Goal: Task Accomplishment & Management: Use online tool/utility

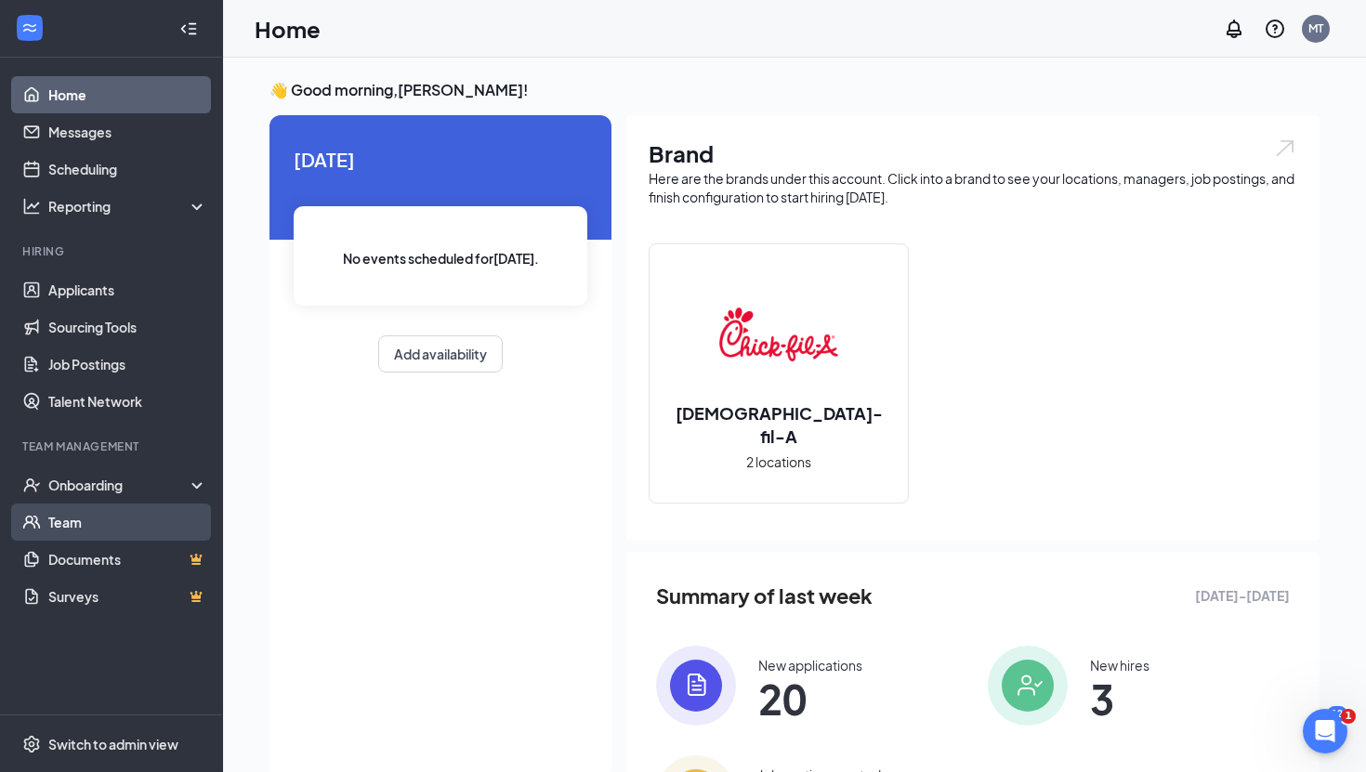
click at [110, 520] on link "Team" at bounding box center [127, 522] width 159 height 37
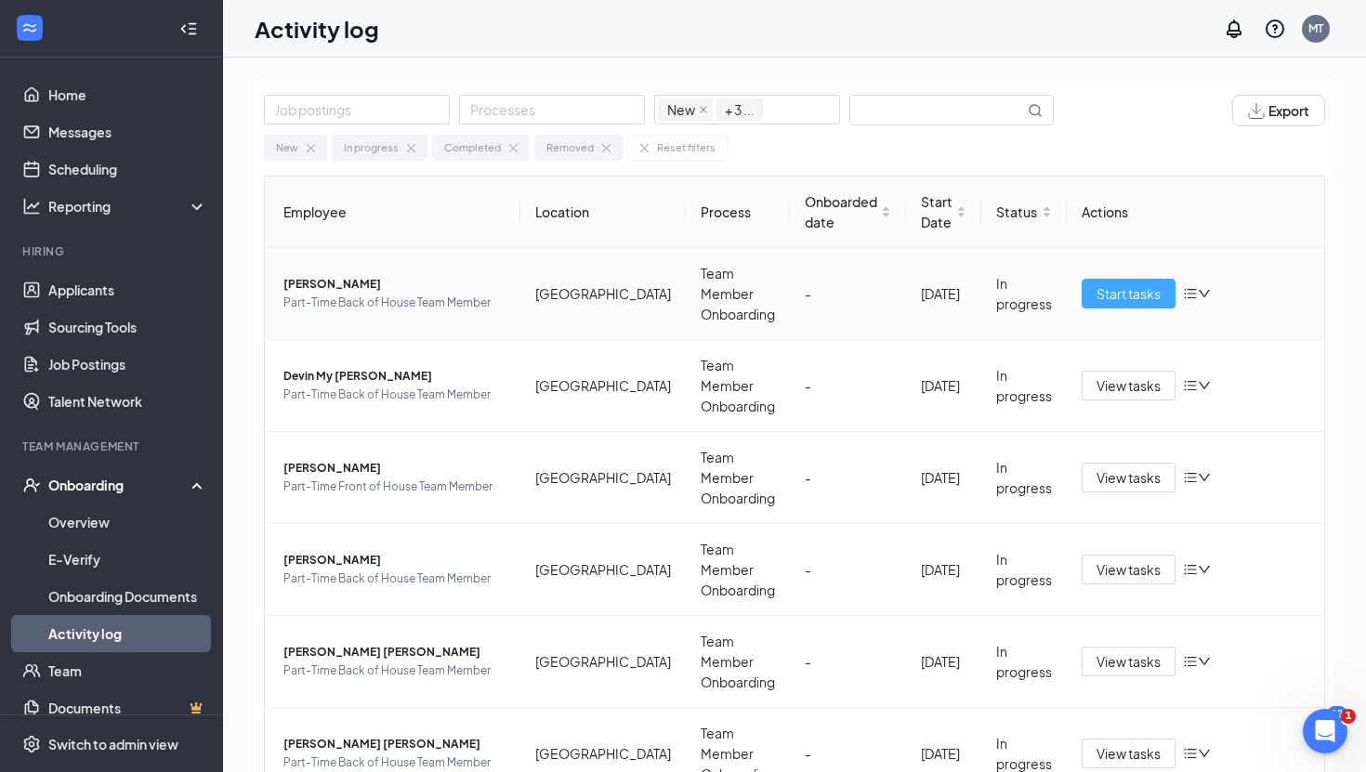
click at [1120, 283] on span "Start tasks" at bounding box center [1129, 293] width 64 height 20
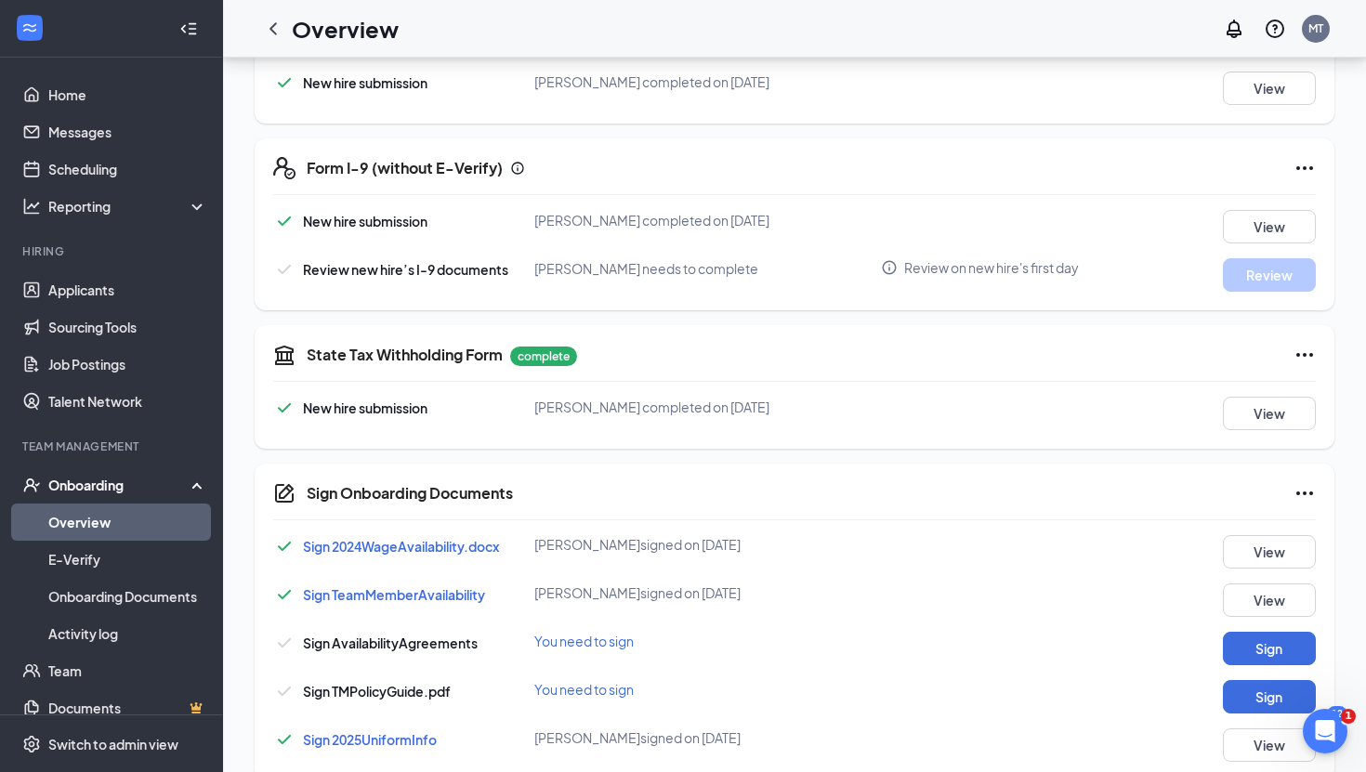
scroll to position [496, 0]
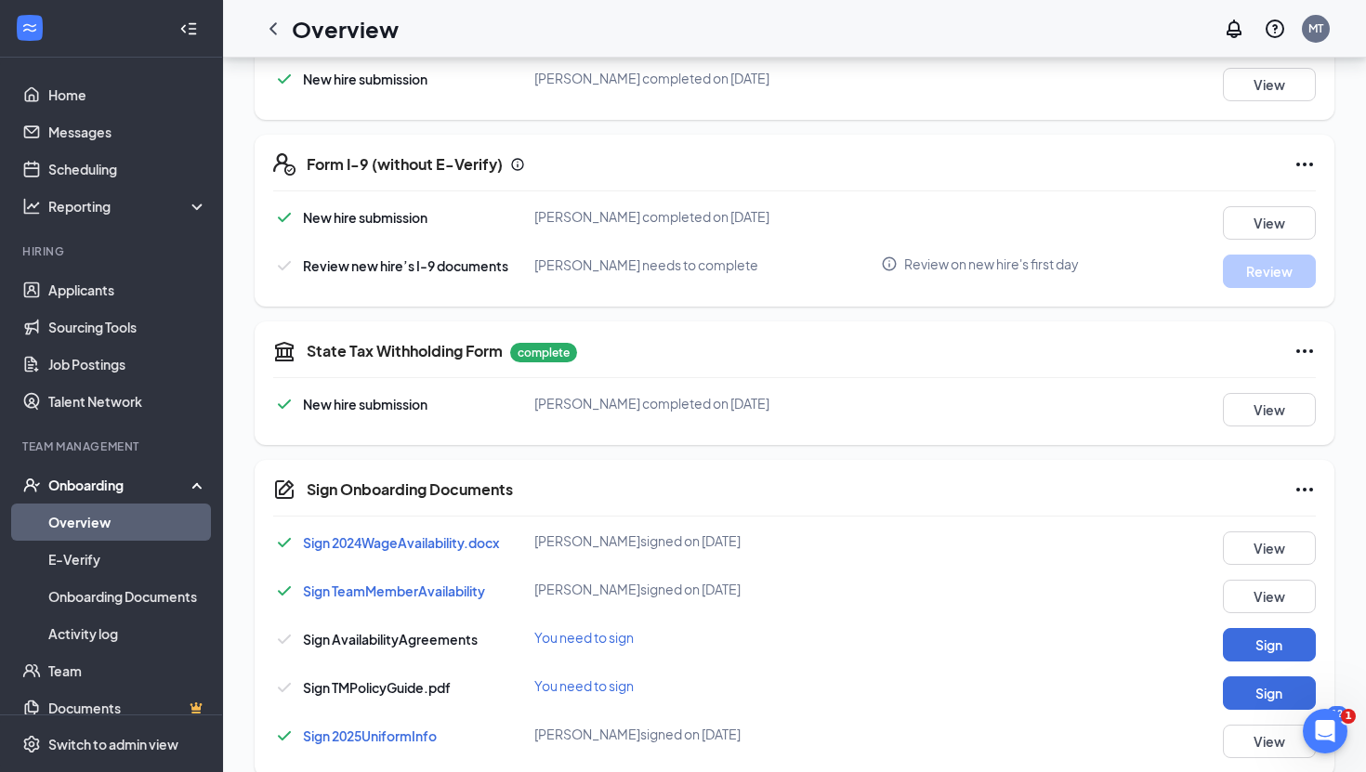
click at [432, 583] on span "Sign TeamMemberAvailability" at bounding box center [394, 591] width 182 height 17
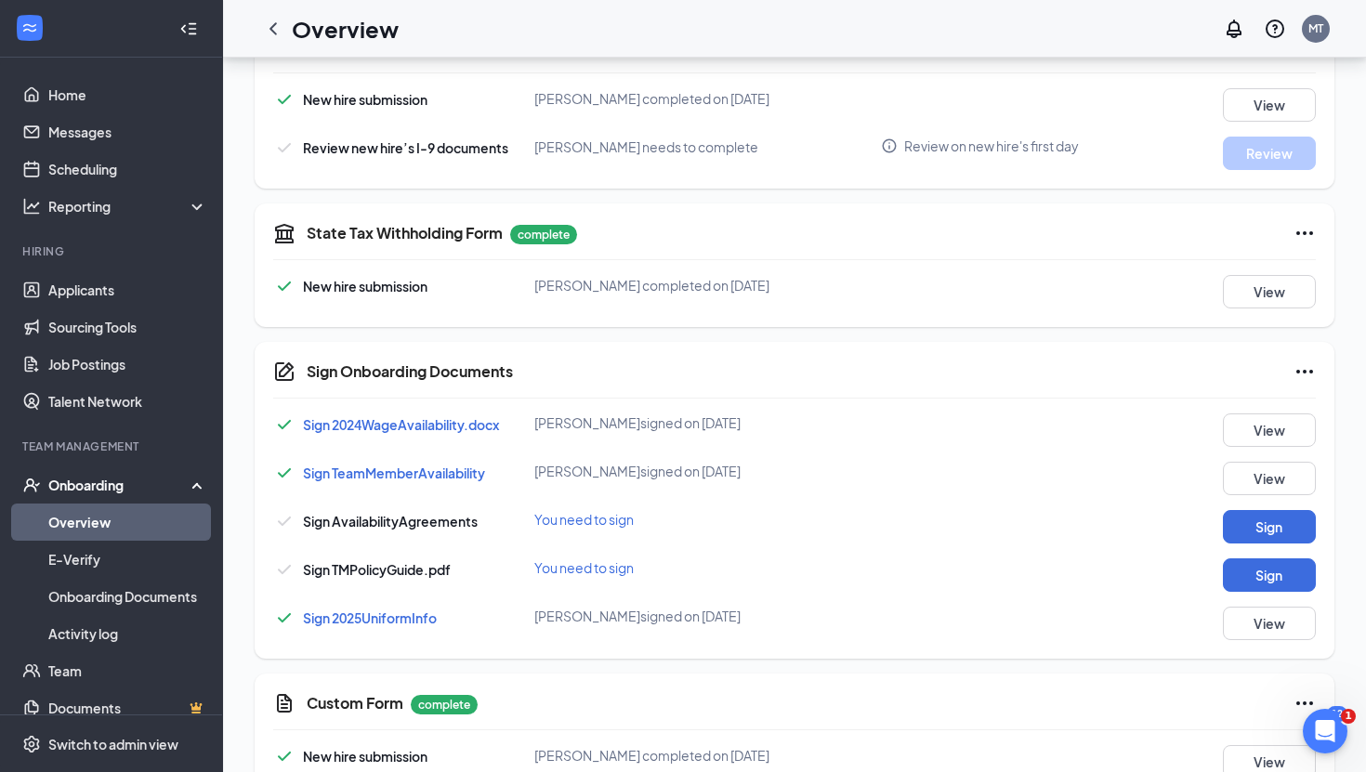
scroll to position [616, 0]
click at [412, 613] on span "Sign 2025UniformInfo" at bounding box center [370, 616] width 134 height 17
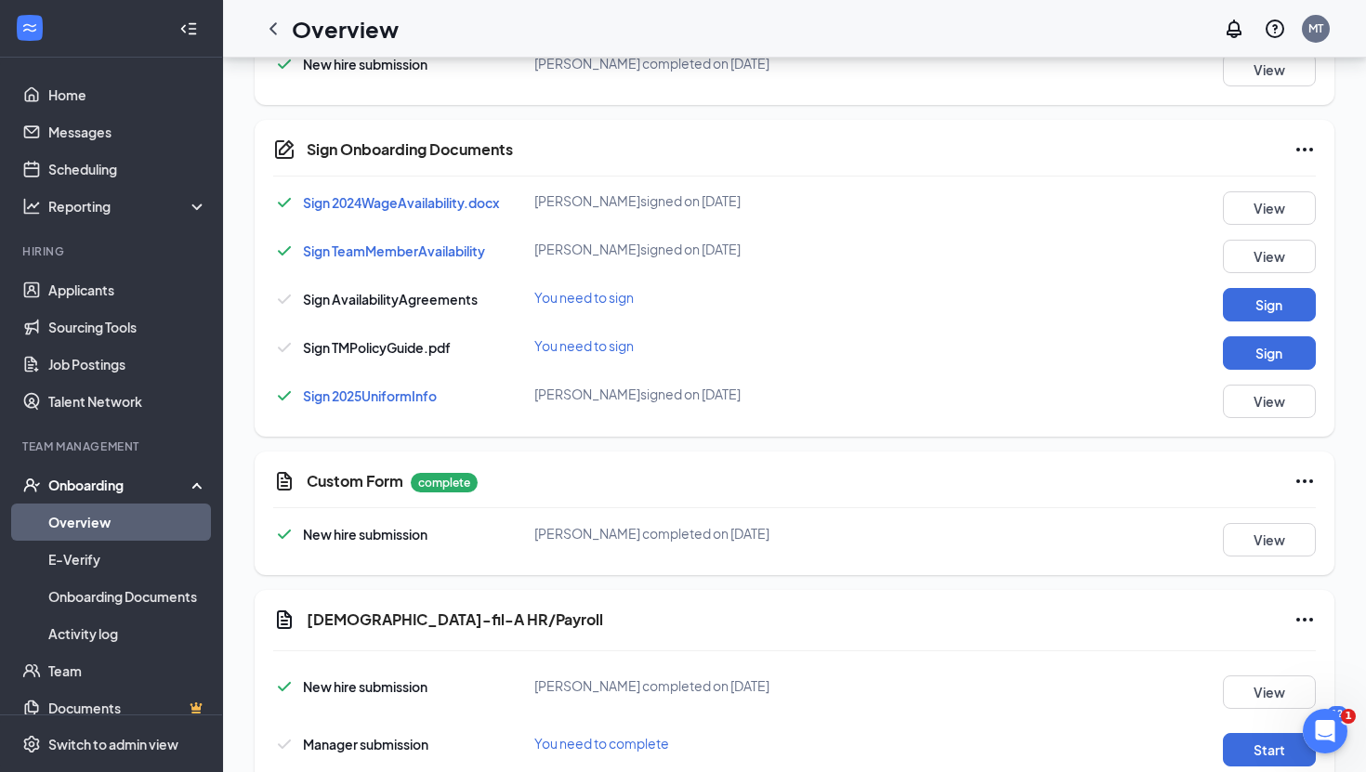
scroll to position [835, 0]
click at [1262, 296] on button "Sign" at bounding box center [1269, 305] width 93 height 33
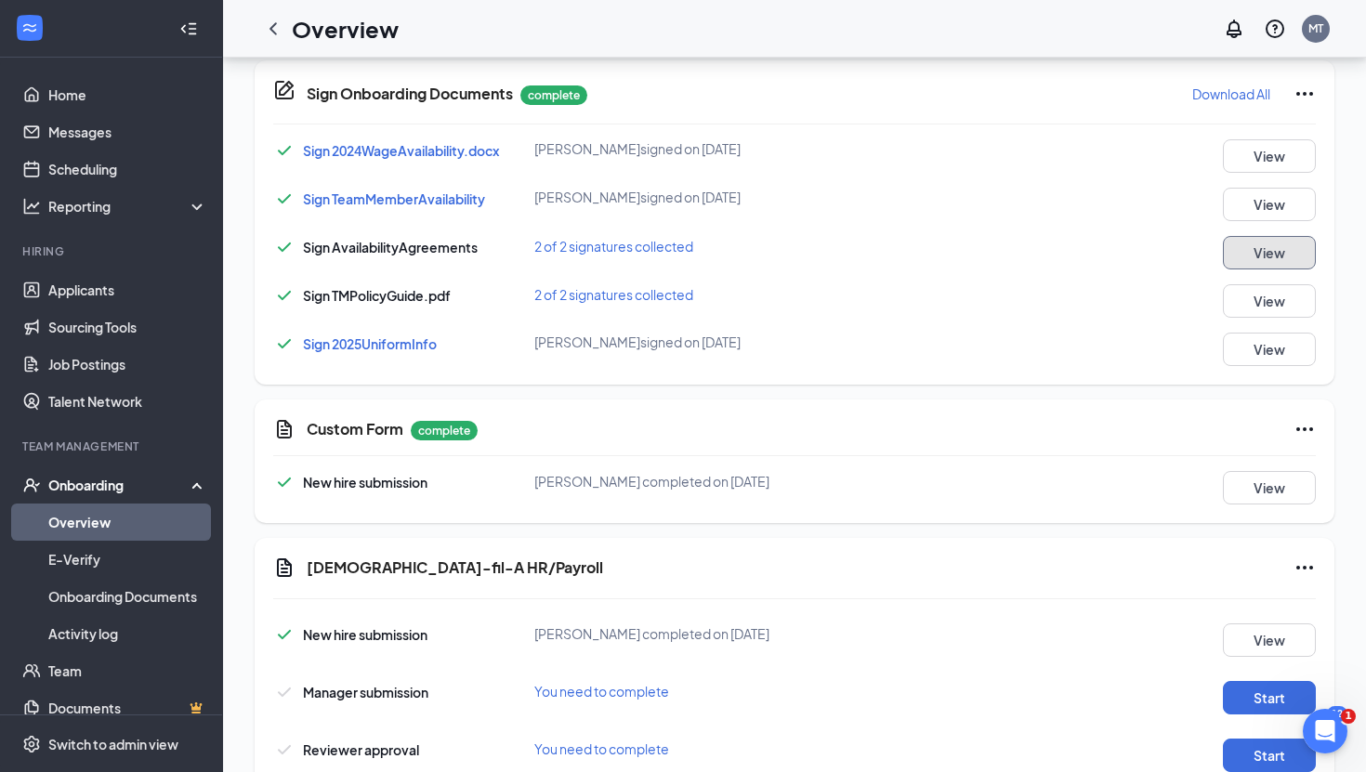
scroll to position [952, 0]
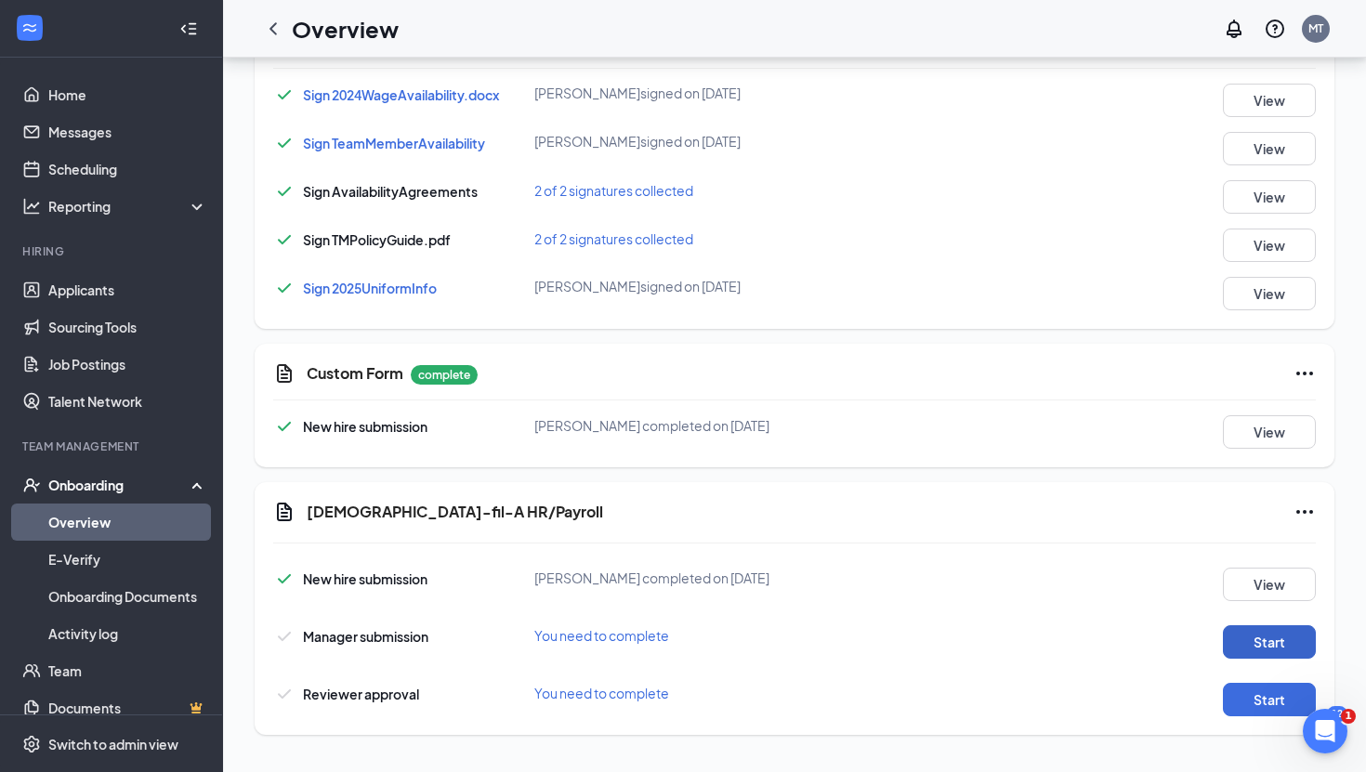
click at [1258, 631] on button "Start" at bounding box center [1269, 641] width 93 height 33
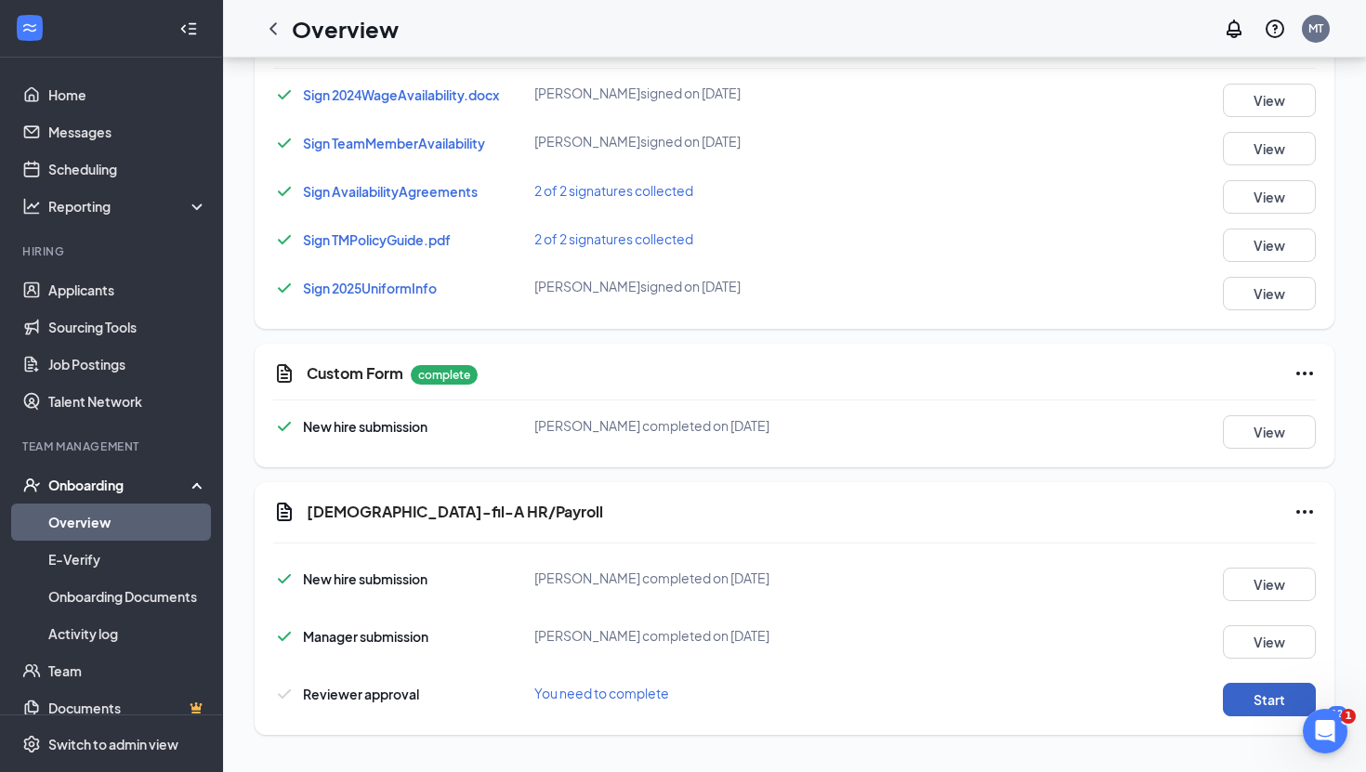
click at [1249, 700] on button "Start" at bounding box center [1269, 699] width 93 height 33
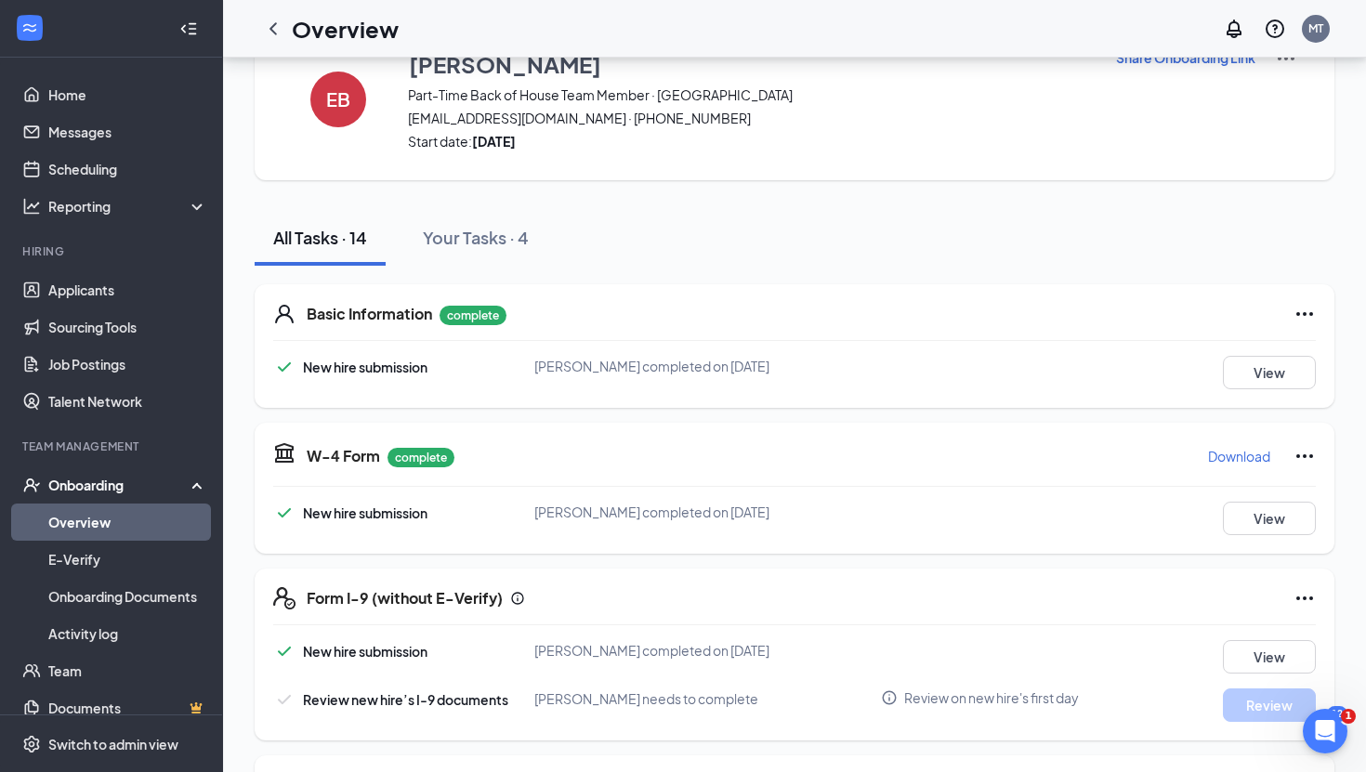
scroll to position [0, 0]
